Goal: Use online tool/utility: Use online tool/utility

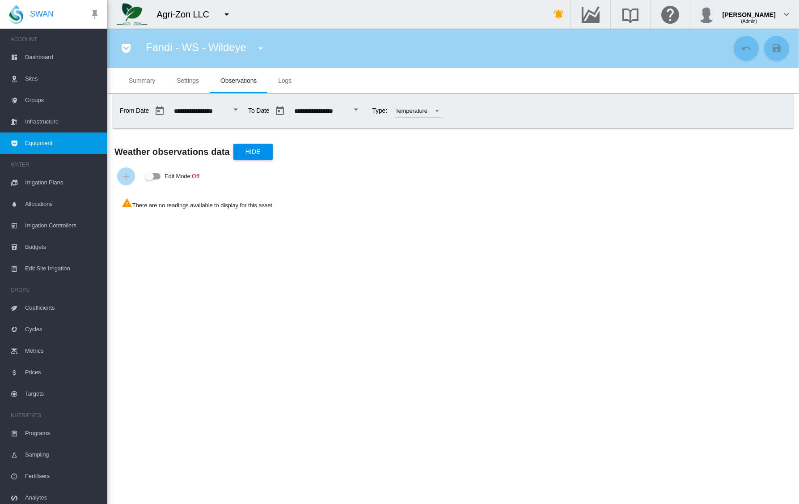
click at [178, 81] on span "Settings" at bounding box center [188, 80] width 22 height 7
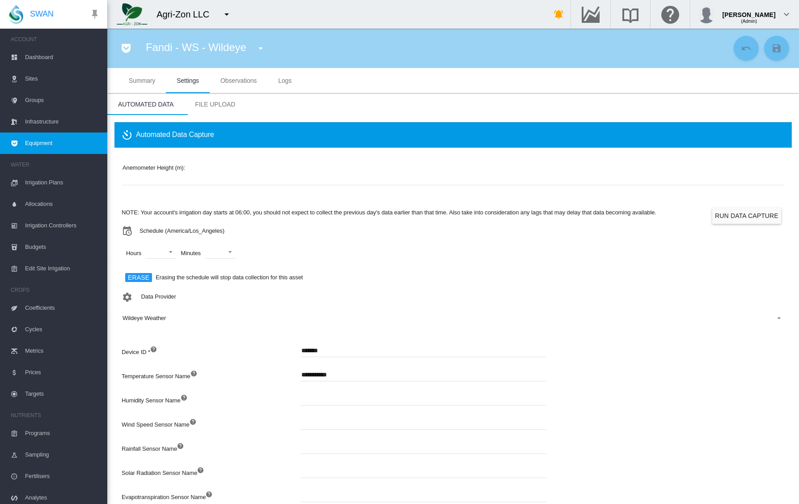
click at [247, 85] on md-tab-item "Observations" at bounding box center [239, 80] width 58 height 25
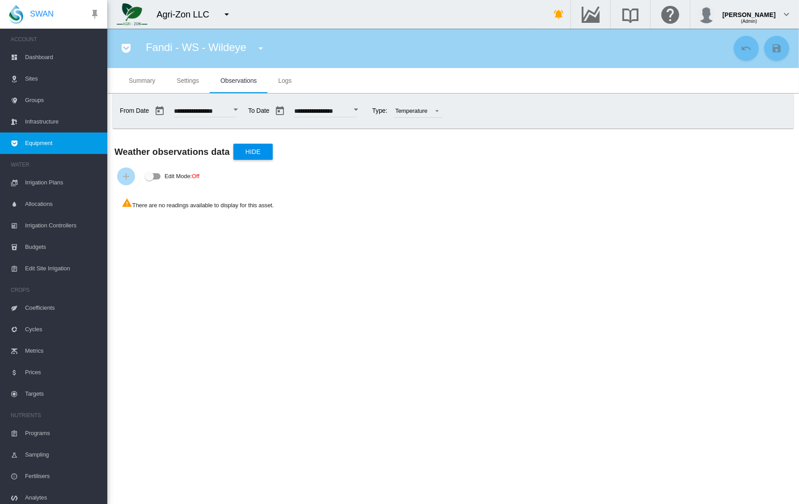
click at [191, 80] on span "Settings" at bounding box center [188, 80] width 22 height 7
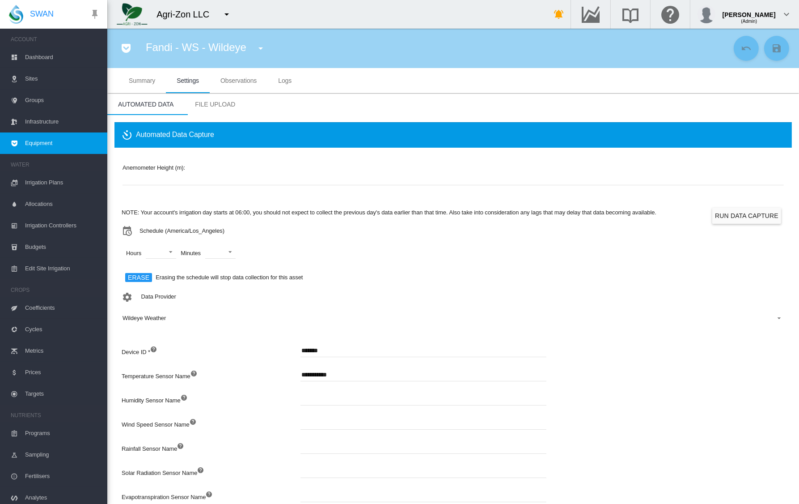
click at [241, 84] on md-tab-item "Observations" at bounding box center [239, 80] width 58 height 25
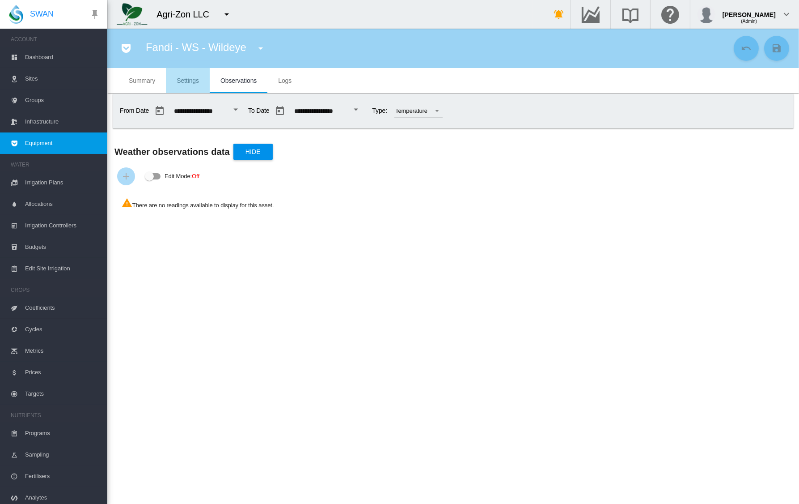
click at [198, 81] on span "Settings" at bounding box center [188, 80] width 22 height 7
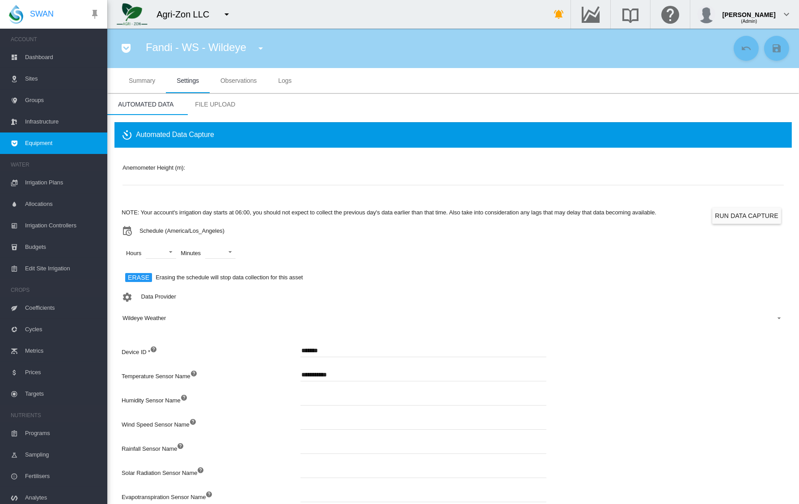
click at [744, 203] on div "Anemometer Height (m): *" at bounding box center [453, 180] width 663 height 50
click at [740, 221] on button "Run Data Capture" at bounding box center [746, 215] width 69 height 16
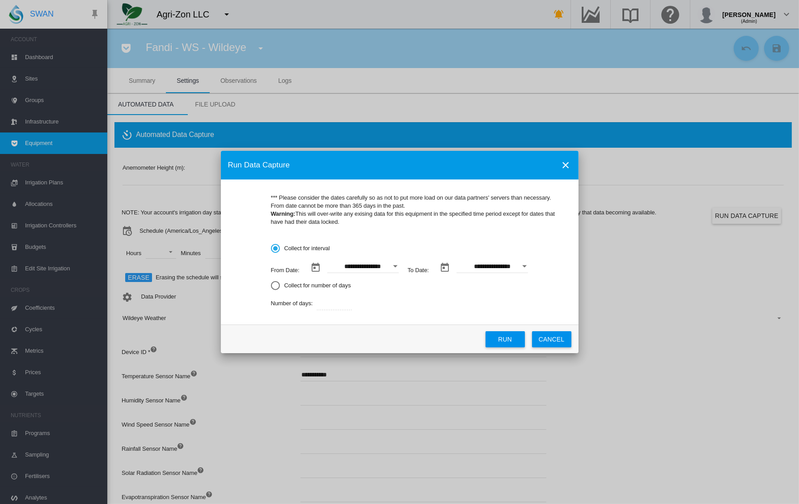
click at [397, 269] on button "Open calendar" at bounding box center [395, 266] width 16 height 16
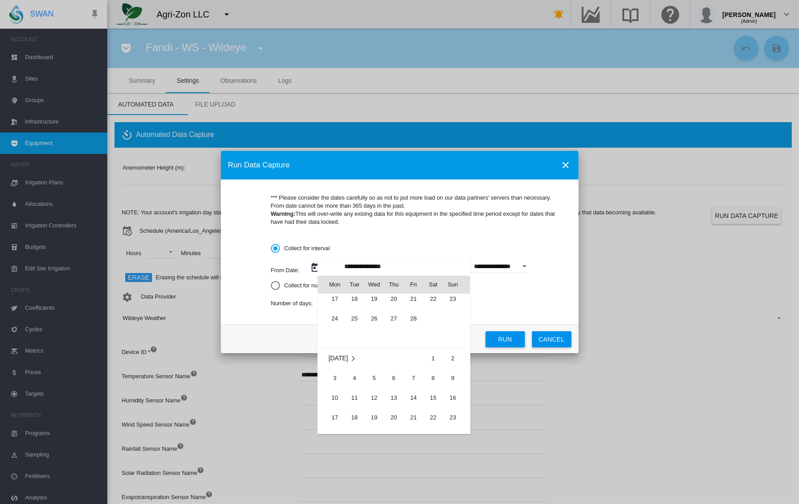
scroll to position [206364, 0]
click at [394, 381] on span "6" at bounding box center [394, 381] width 18 height 18
type input "**********"
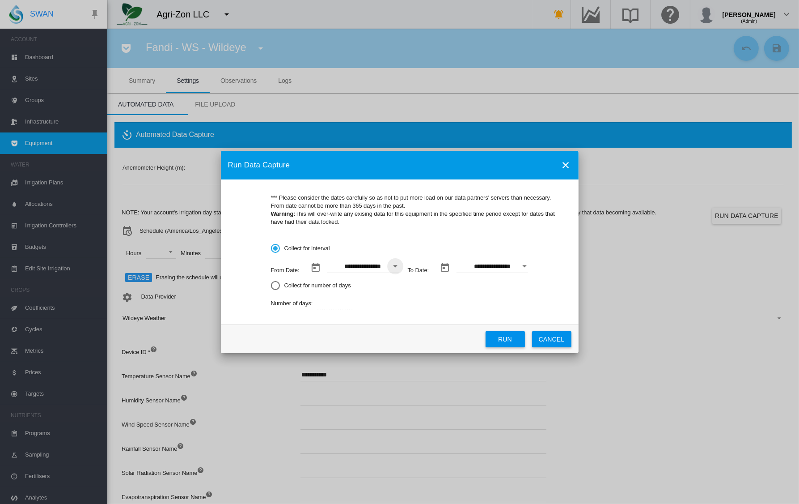
click at [513, 267] on input "**********" at bounding box center [493, 265] width 72 height 13
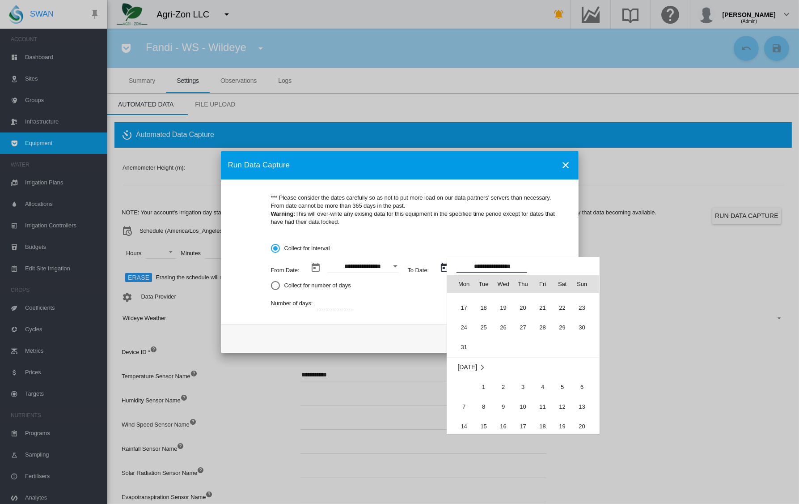
scroll to position [0, 0]
click at [504, 335] on span "12" at bounding box center [504, 343] width 18 height 18
type input "**********"
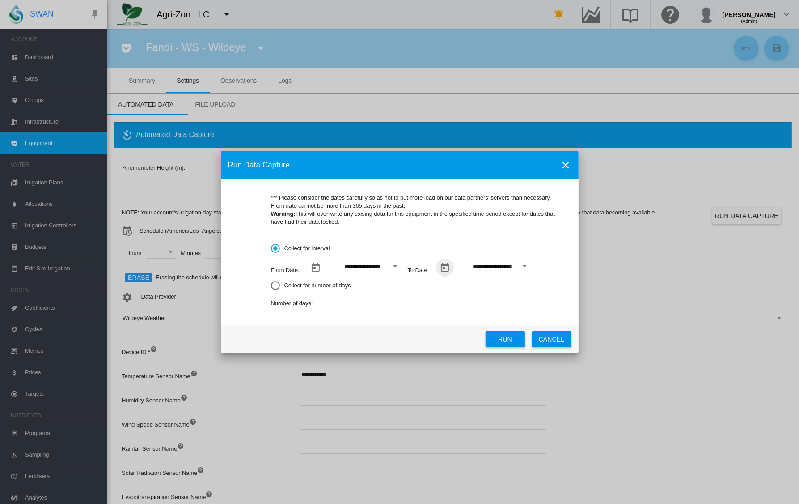
click at [504, 343] on button "Run" at bounding box center [505, 339] width 39 height 16
